Goal: Task Accomplishment & Management: Use online tool/utility

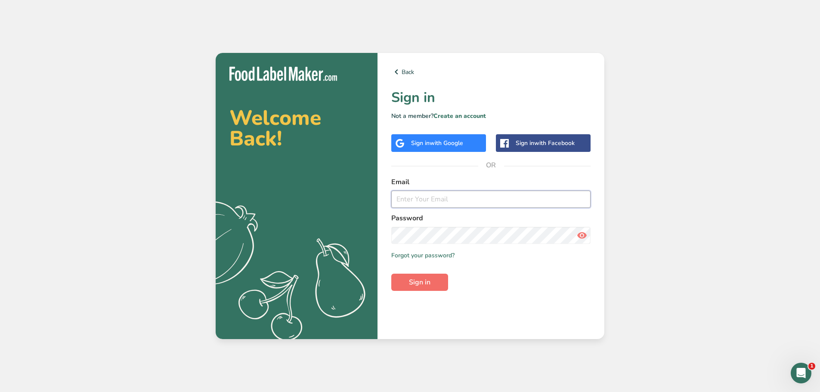
type input "[PERSON_NAME][EMAIL_ADDRESS][DOMAIN_NAME]"
click at [439, 274] on button "Sign in" at bounding box center [419, 282] width 57 height 17
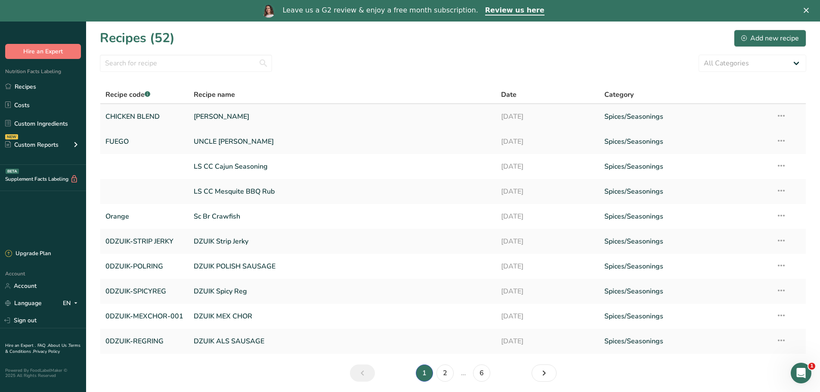
click at [241, 118] on link "[PERSON_NAME]" at bounding box center [342, 117] width 297 height 18
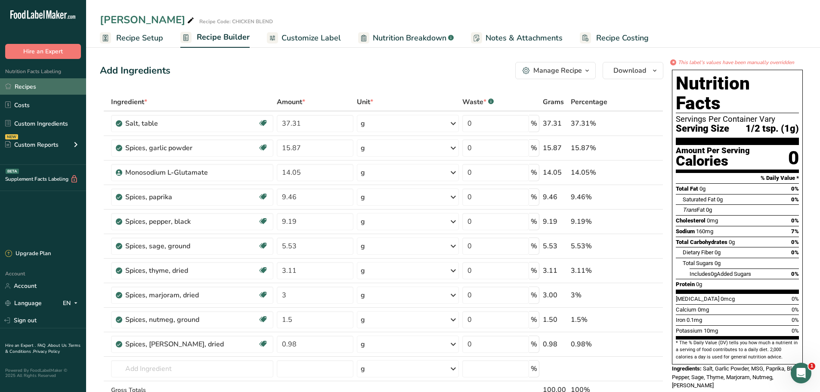
click at [25, 88] on link "Recipes" at bounding box center [43, 86] width 86 height 16
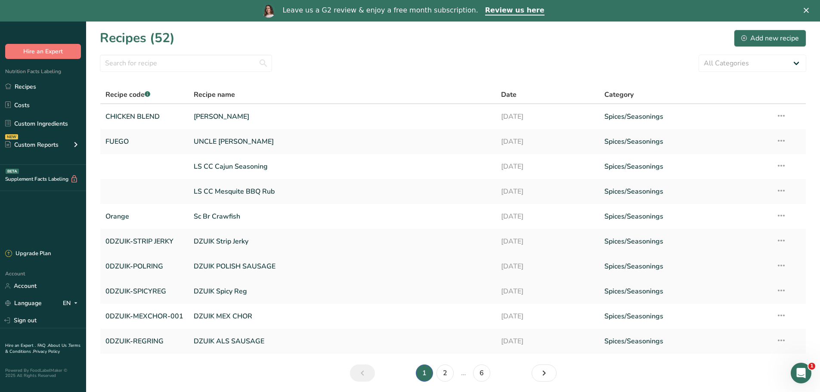
click at [222, 266] on link "DZUIK POLISH SAUSAGE" at bounding box center [342, 266] width 297 height 18
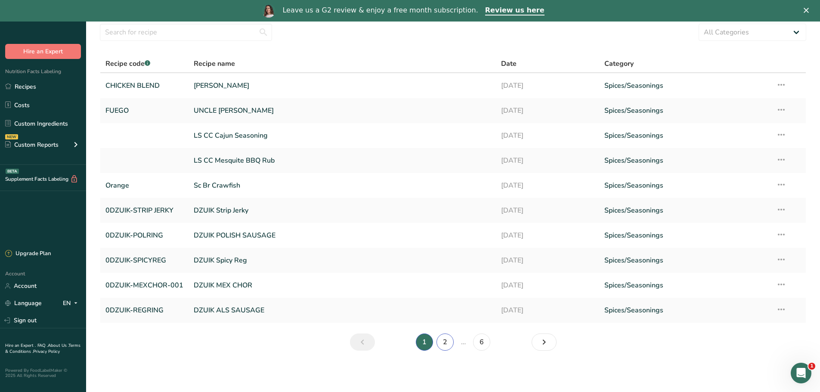
click at [450, 339] on link "2" at bounding box center [444, 341] width 17 height 17
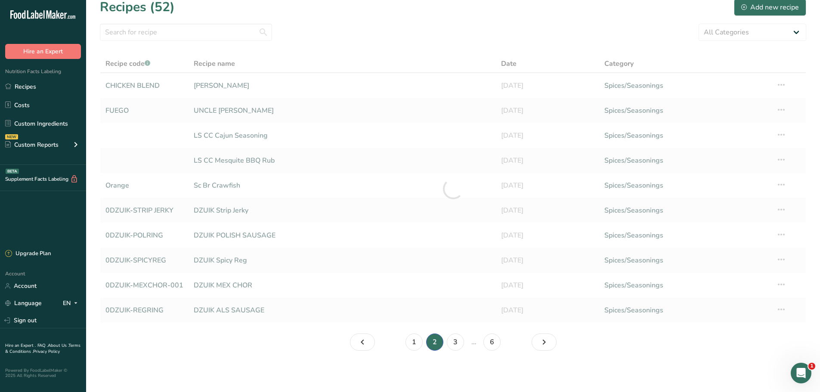
scroll to position [9, 0]
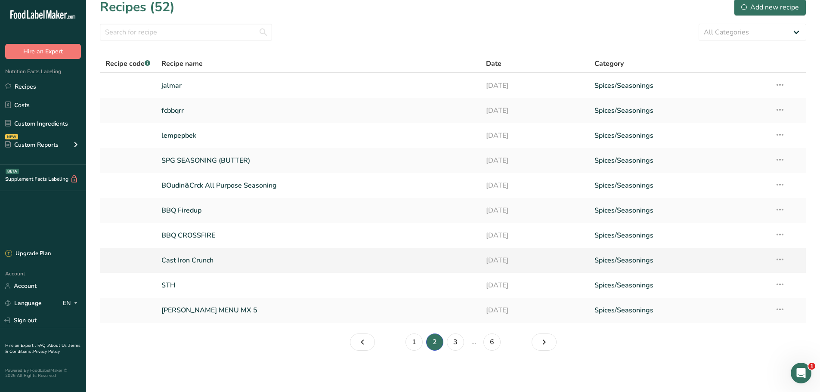
click at [204, 259] on link "Cast Iron Crunch" at bounding box center [318, 260] width 315 height 18
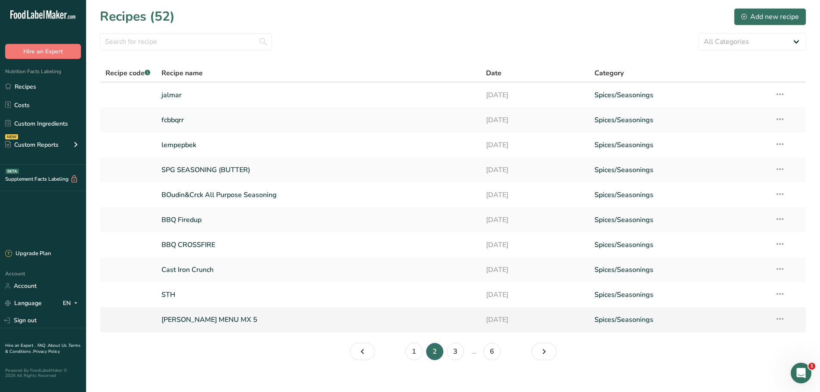
click at [204, 318] on link "[PERSON_NAME] MENU MX 5" at bounding box center [318, 320] width 315 height 18
click at [172, 295] on link "STH" at bounding box center [318, 295] width 315 height 18
